Goal: Task Accomplishment & Management: Use online tool/utility

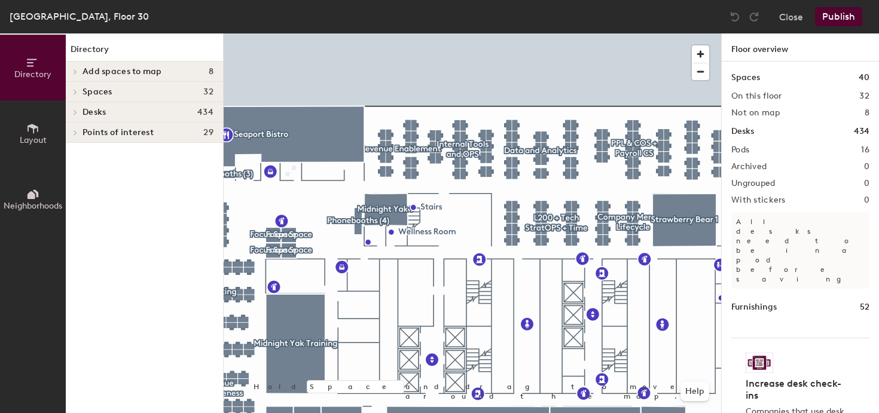
click at [432, 33] on div at bounding box center [473, 33] width 498 height 0
click at [432, 114] on div at bounding box center [433, 115] width 2 height 2
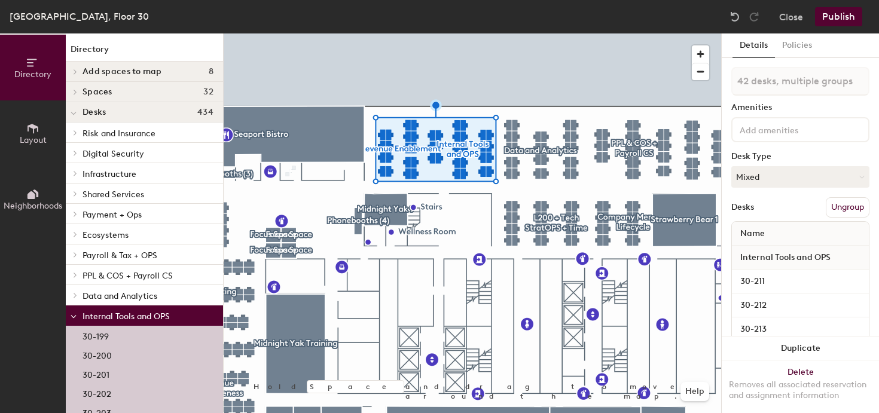
click at [852, 210] on button "Ungroup" at bounding box center [848, 207] width 44 height 20
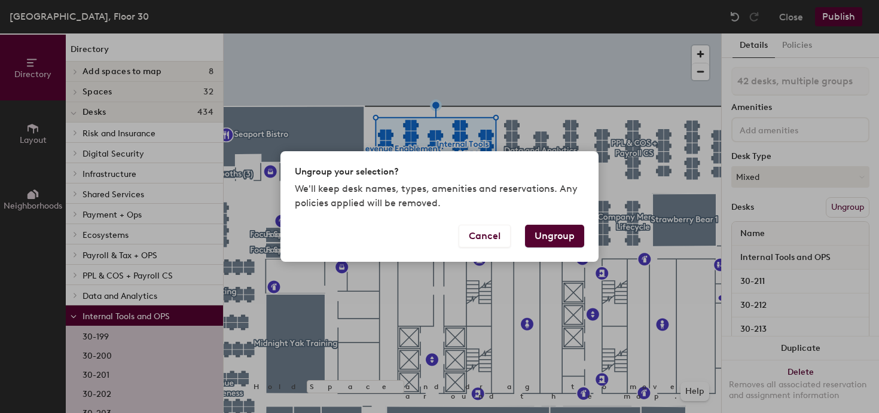
click at [544, 239] on button "Ungroup" at bounding box center [554, 236] width 59 height 23
type input "42 desks"
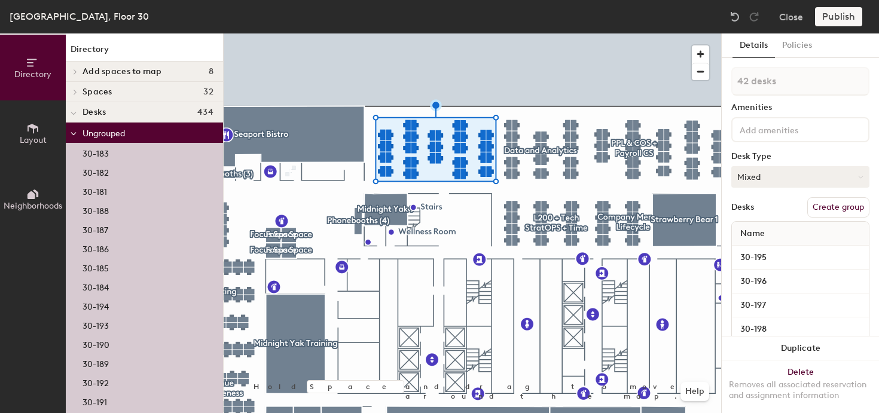
click at [772, 174] on button "Mixed" at bounding box center [800, 177] width 138 height 22
click at [772, 173] on button "Mixed" at bounding box center [800, 177] width 138 height 22
click at [744, 249] on input "30-195" at bounding box center [800, 257] width 132 height 17
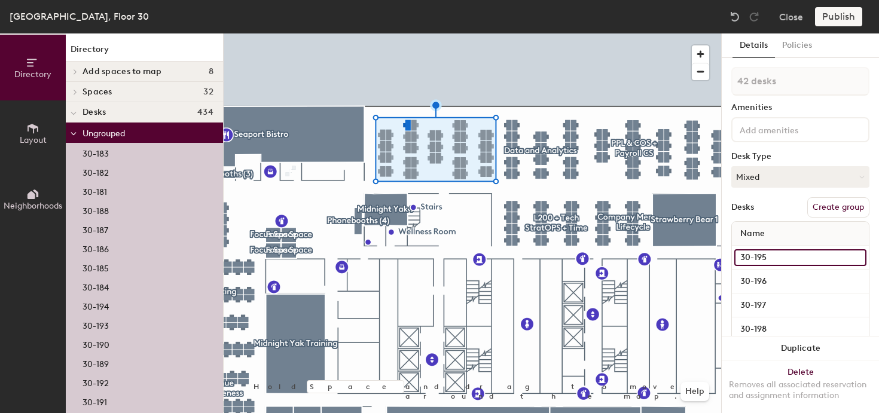
click at [782, 255] on input "30-195" at bounding box center [800, 257] width 132 height 17
click at [772, 211] on div "Desks Create group" at bounding box center [800, 207] width 138 height 20
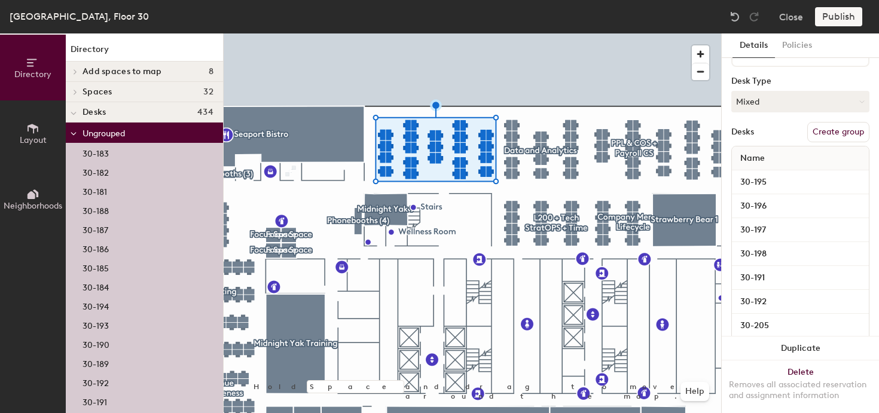
scroll to position [80, 0]
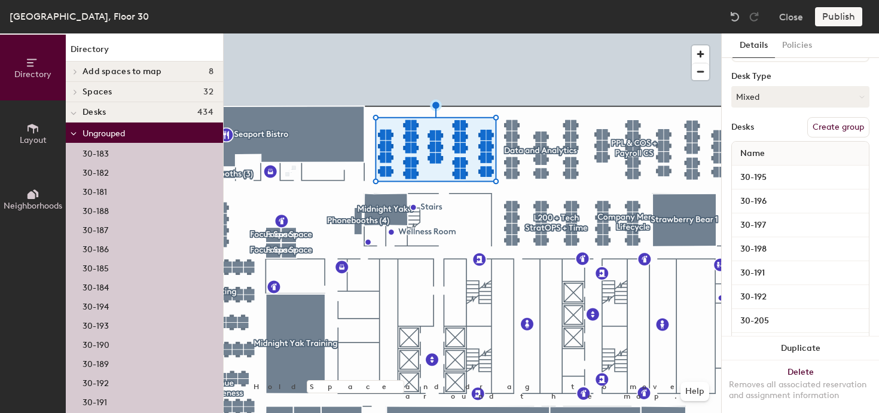
click at [841, 124] on button "Create group" at bounding box center [838, 127] width 62 height 20
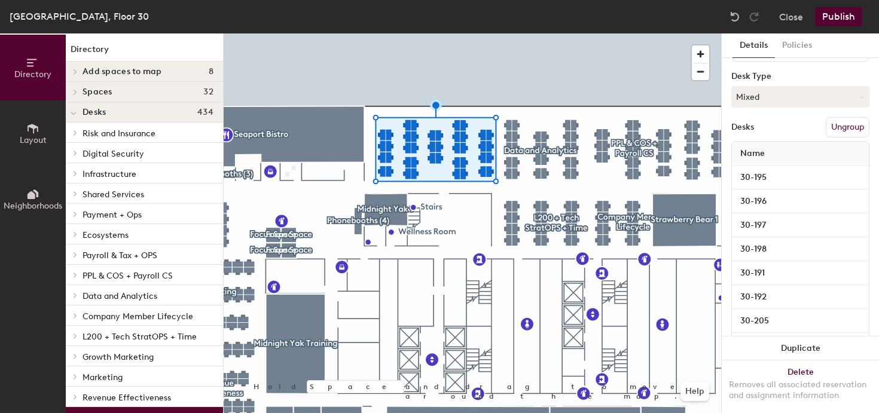
scroll to position [0, 0]
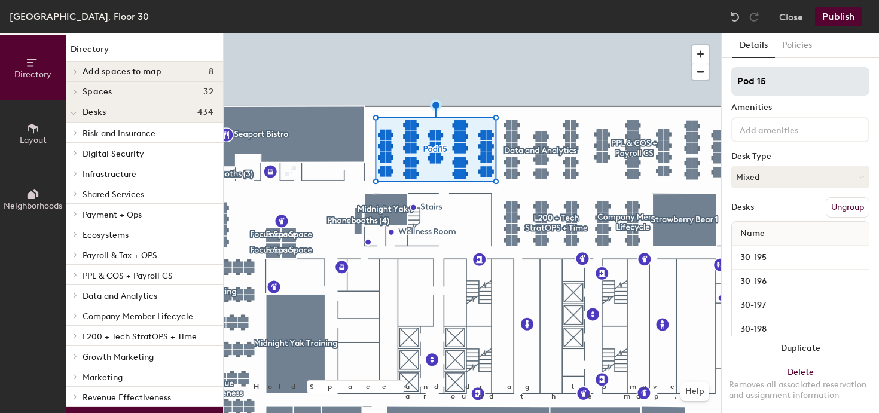
click at [797, 82] on input "Pod 15" at bounding box center [800, 81] width 138 height 29
type input "DNA"
click at [629, 33] on div at bounding box center [473, 33] width 498 height 0
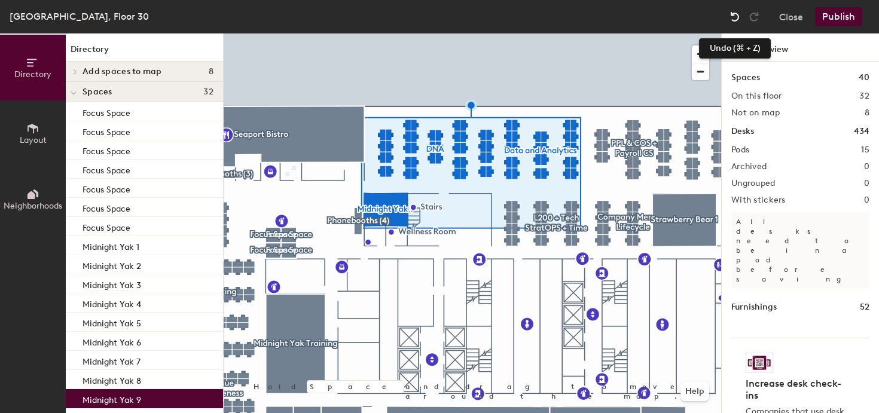
click at [736, 15] on img at bounding box center [735, 17] width 12 height 12
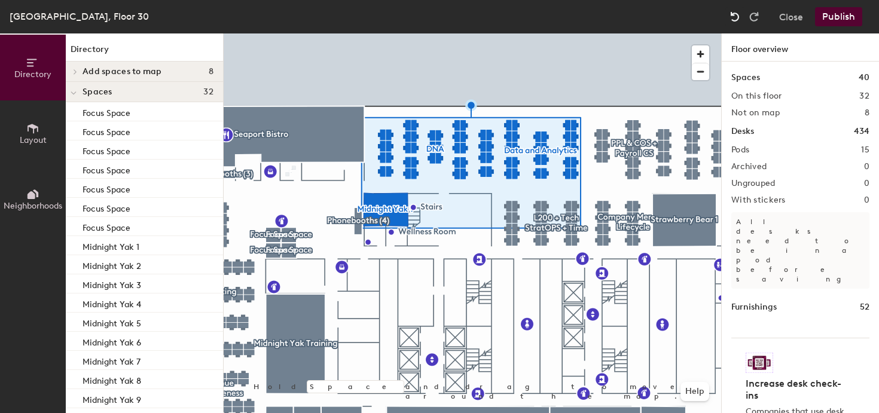
click at [736, 15] on img at bounding box center [735, 17] width 12 height 12
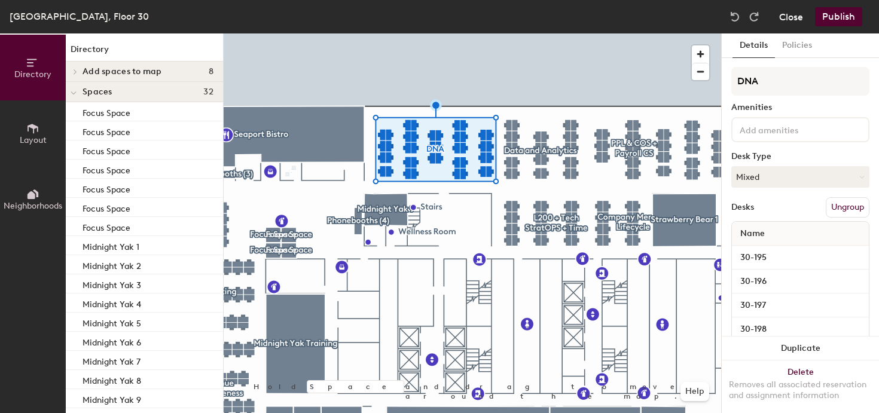
click at [785, 21] on button "Close" at bounding box center [791, 16] width 24 height 19
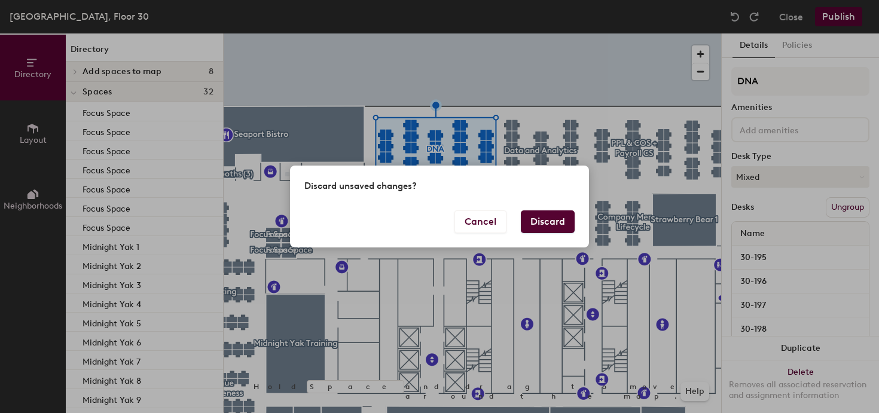
click at [559, 221] on button "Discard" at bounding box center [548, 222] width 54 height 23
